Goal: Go to known website: Access a specific website the user already knows

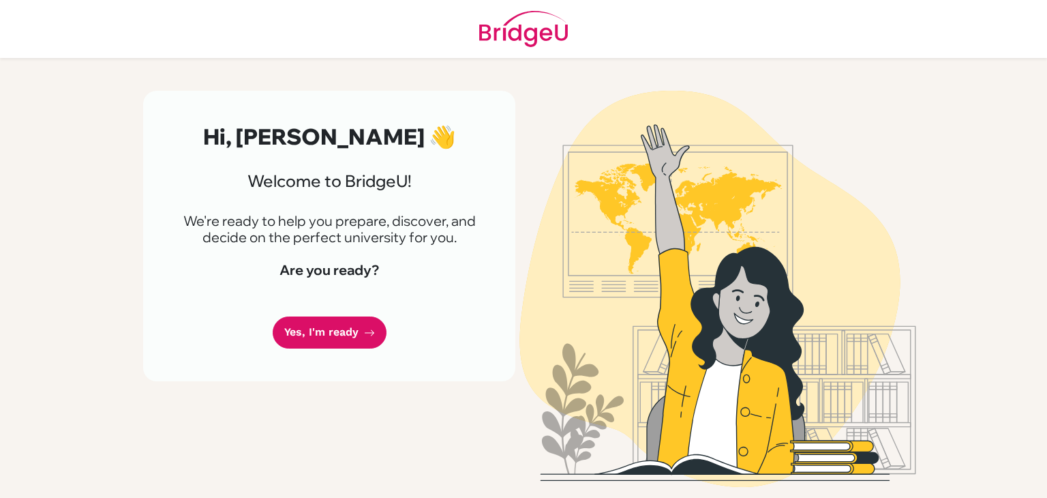
click at [342, 331] on link "Yes, I'm ready" at bounding box center [330, 332] width 114 height 32
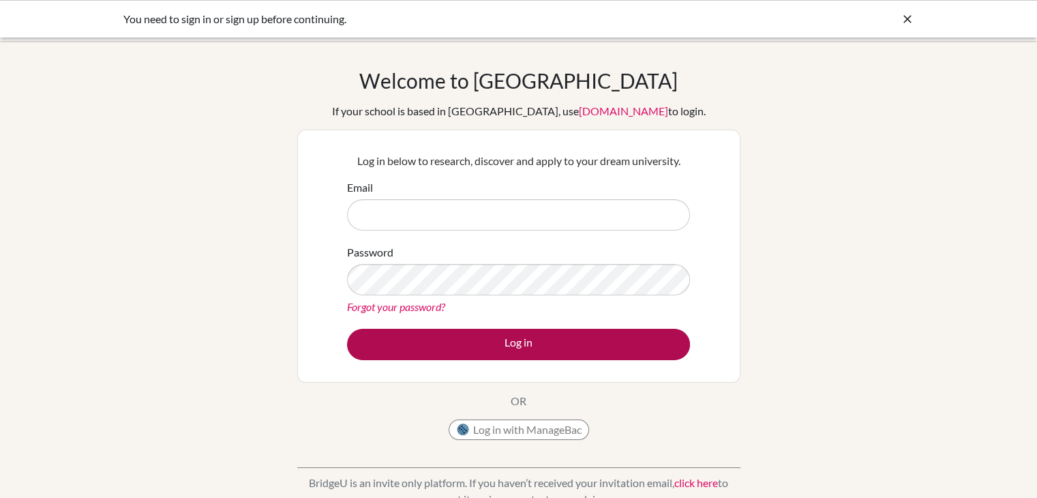
type input "[EMAIL_ADDRESS][PERSON_NAME][DOMAIN_NAME]"
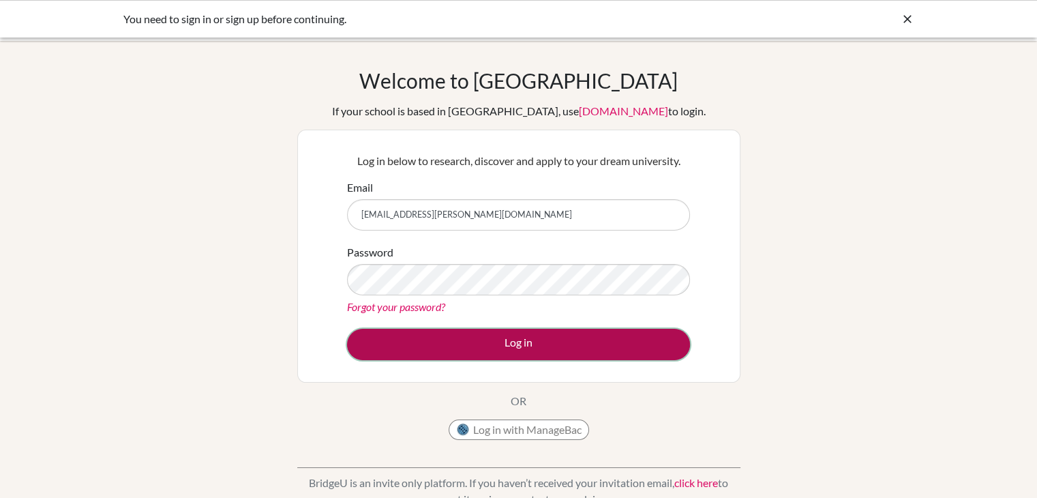
click at [505, 355] on button "Log in" at bounding box center [518, 344] width 343 height 31
